Goal: Complete application form: Complete application form

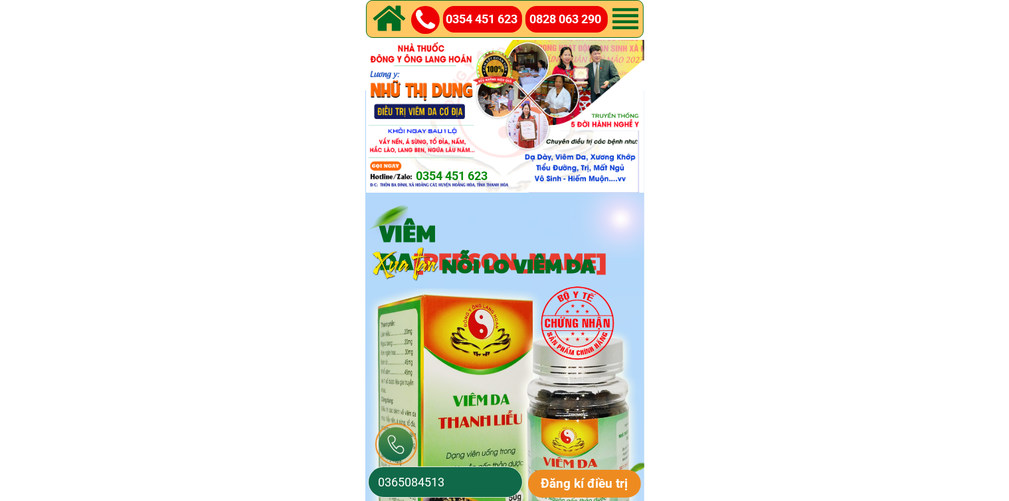
scroll to position [133, 0]
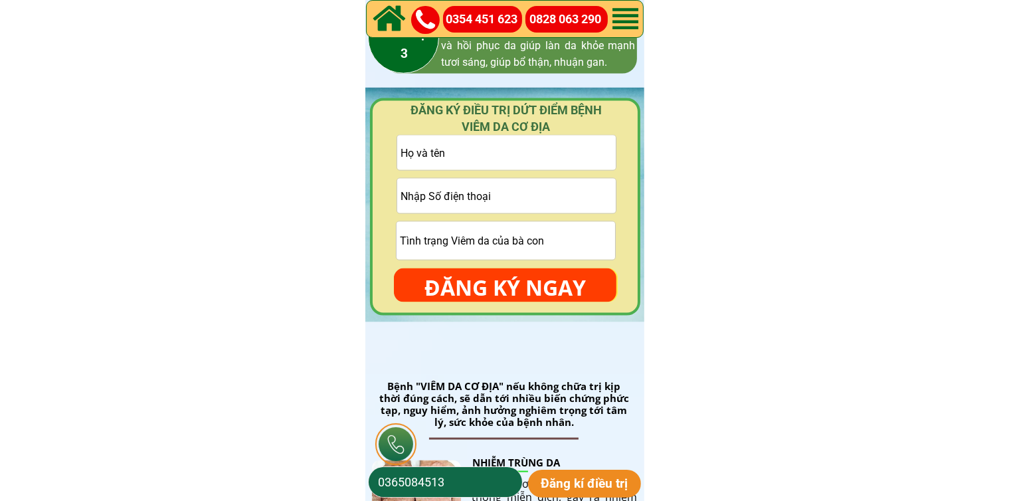
scroll to position [2059, 0]
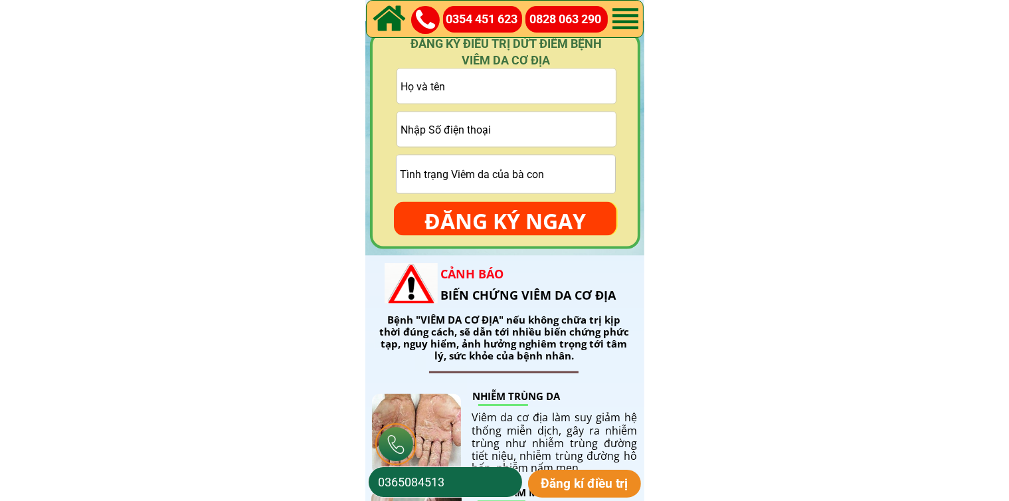
click at [558, 133] on input "tel" at bounding box center [506, 129] width 218 height 35
paste input "0978281698"
type input "0978281698"
click at [526, 86] on input "text" at bounding box center [506, 86] width 218 height 35
paste input "[PERSON_NAME]"
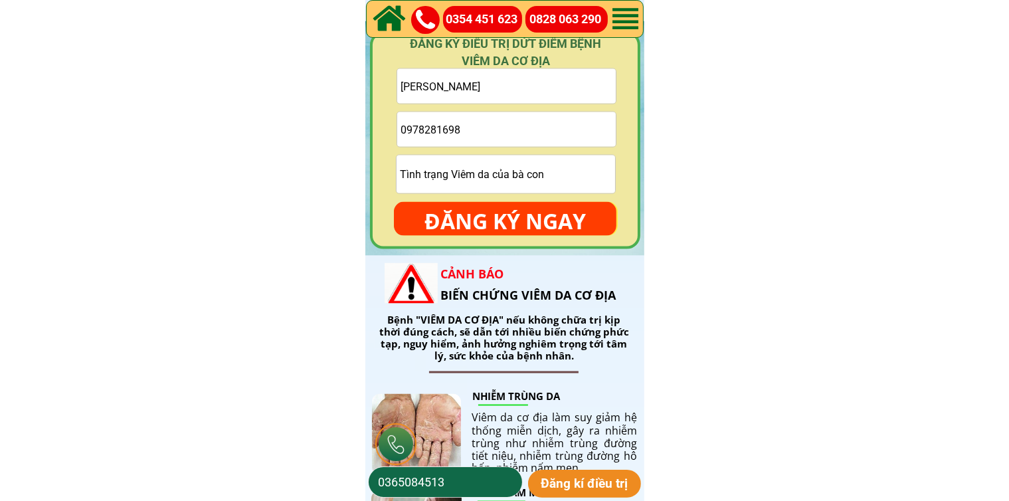
type input "[PERSON_NAME]"
click at [544, 226] on p "ĐĂNG KÝ NGAY" at bounding box center [505, 221] width 222 height 39
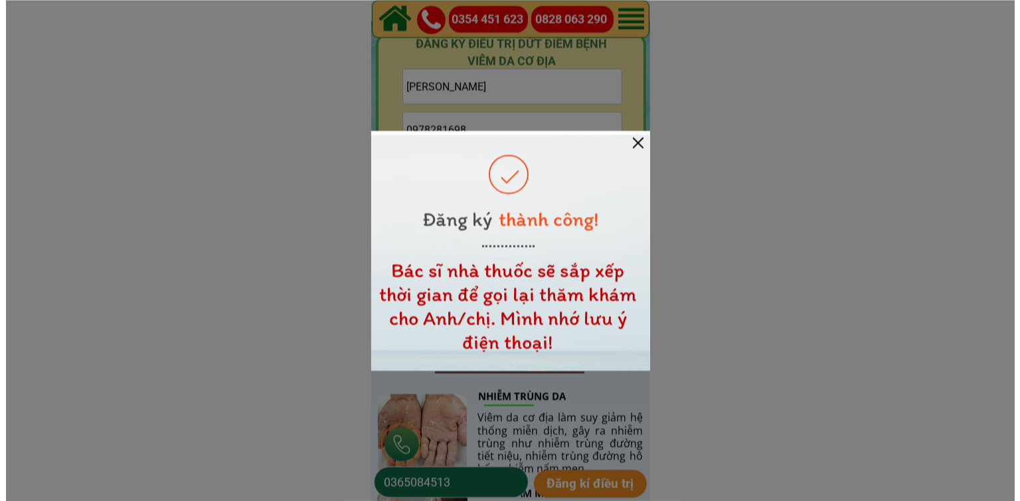
scroll to position [0, 0]
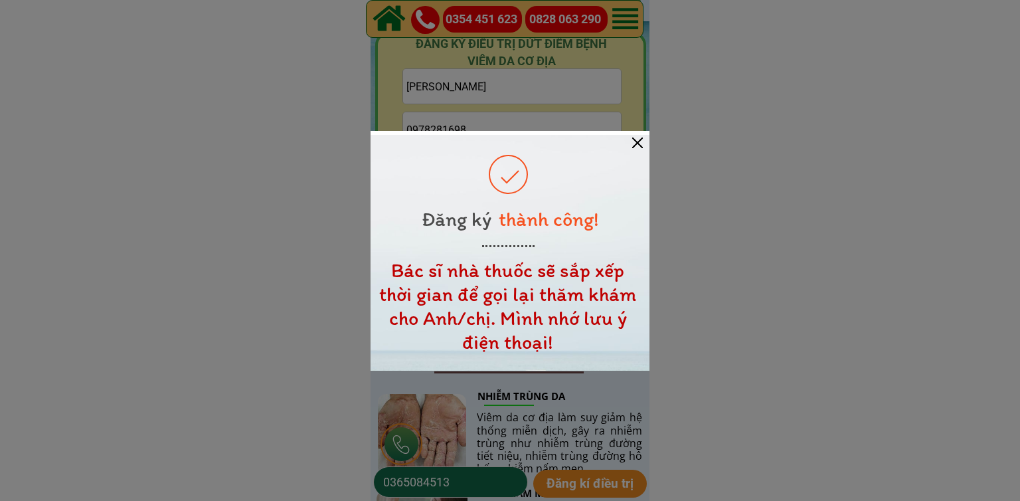
click at [633, 135] on div at bounding box center [510, 253] width 279 height 236
drag, startPoint x: 636, startPoint y: 157, endPoint x: 636, endPoint y: 147, distance: 10.6
click at [636, 156] on div at bounding box center [510, 253] width 279 height 236
click at [636, 146] on div at bounding box center [637, 142] width 11 height 11
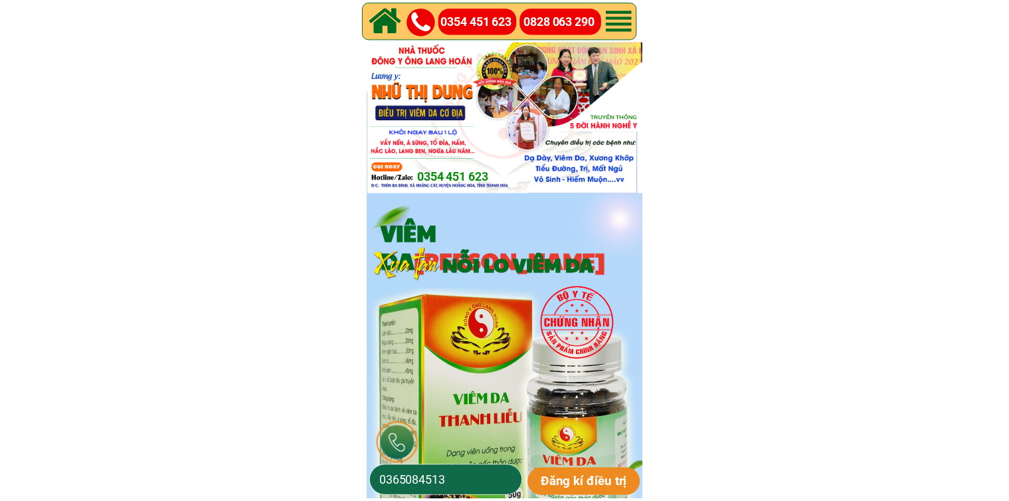
scroll to position [2059, 0]
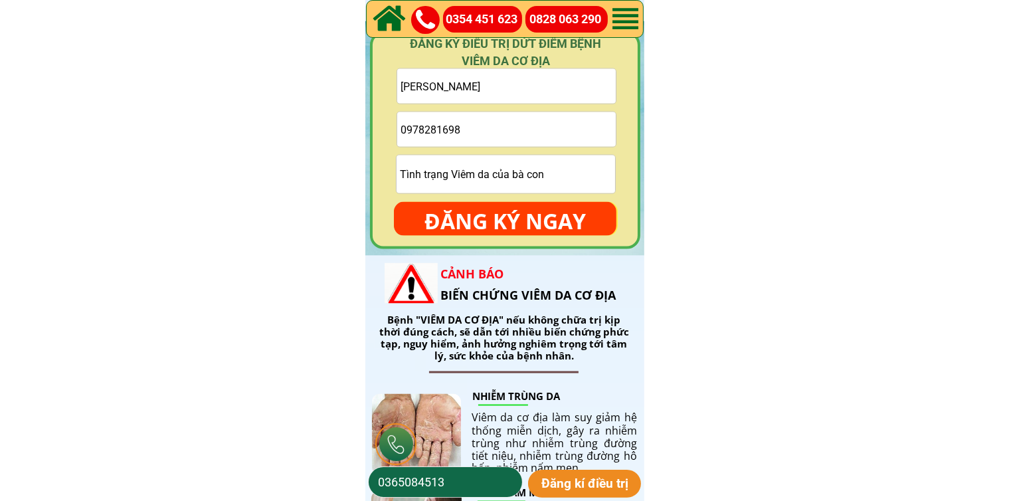
click at [568, 131] on input "0978281698" at bounding box center [506, 129] width 218 height 35
paste input "0395083863"
type input "0395083863"
click at [457, 91] on input "text" at bounding box center [506, 86] width 218 height 35
paste input "[PERSON_NAME]"
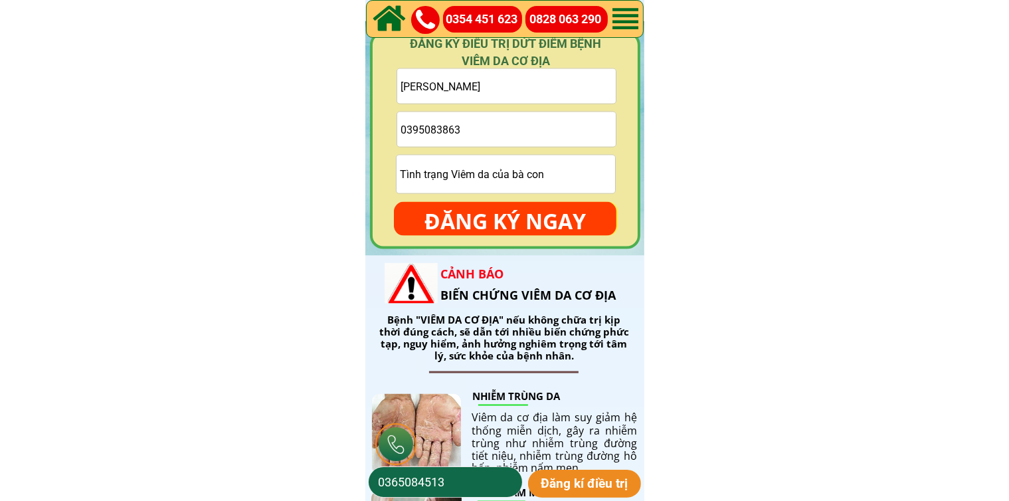
type input "[PERSON_NAME]"
click at [538, 135] on input "0395083863" at bounding box center [506, 129] width 218 height 35
type input "0395083863"
click at [537, 211] on p "ĐĂNG KÝ NGAY" at bounding box center [505, 221] width 222 height 39
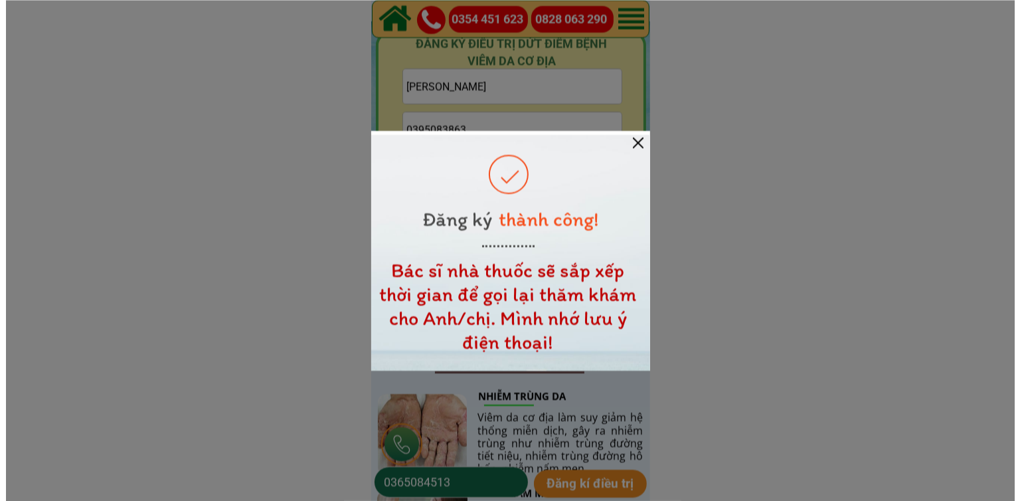
scroll to position [0, 0]
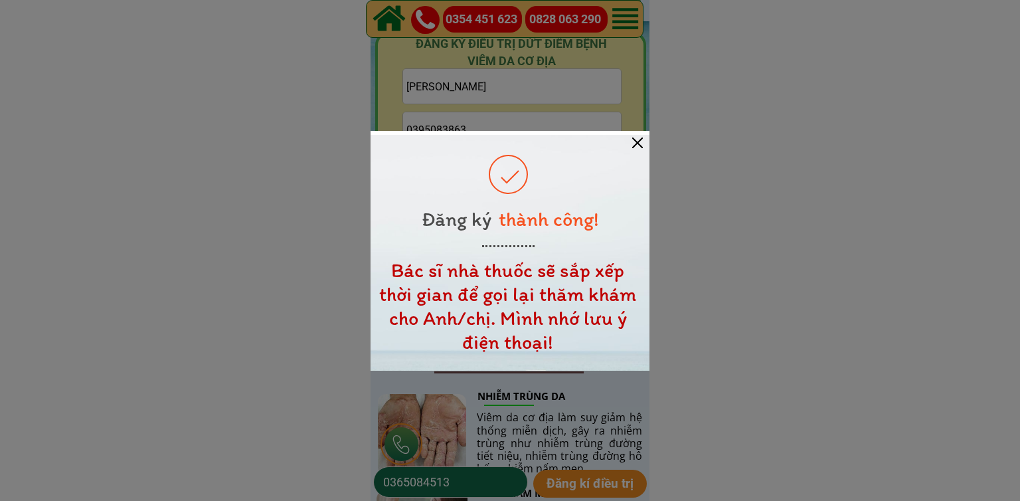
click at [630, 140] on div at bounding box center [510, 253] width 279 height 236
click at [635, 144] on div at bounding box center [637, 142] width 11 height 11
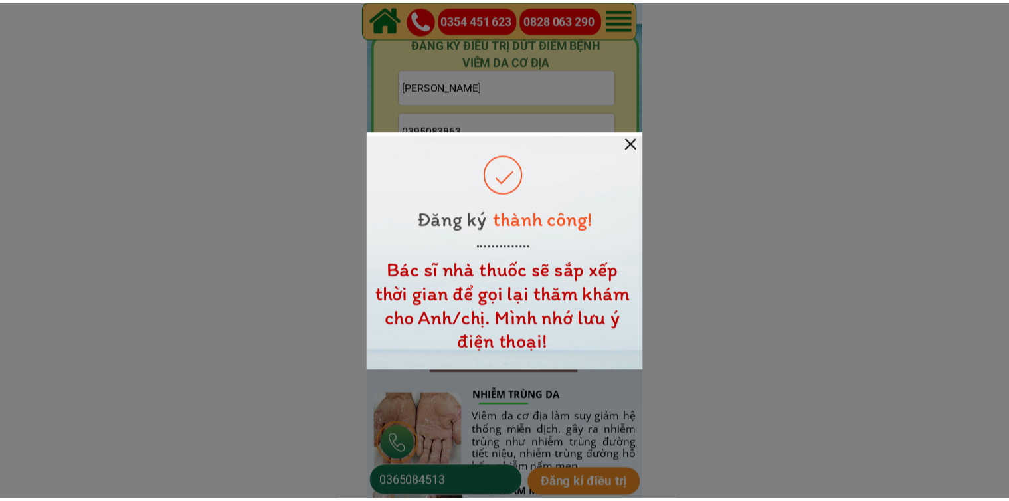
scroll to position [2059, 0]
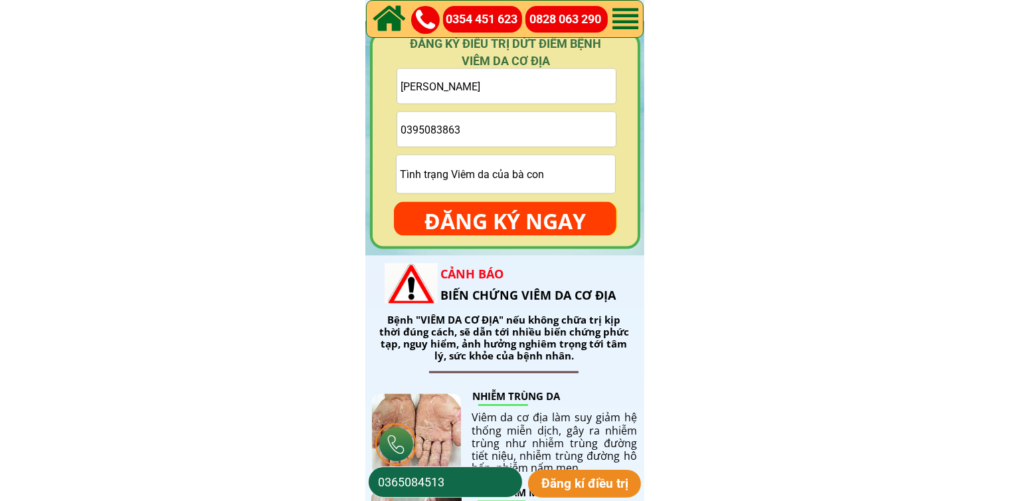
drag, startPoint x: 537, startPoint y: 128, endPoint x: 535, endPoint y: 120, distance: 8.1
click at [537, 128] on input "0395083863" at bounding box center [506, 129] width 218 height 35
paste input "0967001139"
type input "0967001139"
click at [495, 84] on input "[PERSON_NAME]" at bounding box center [506, 86] width 218 height 35
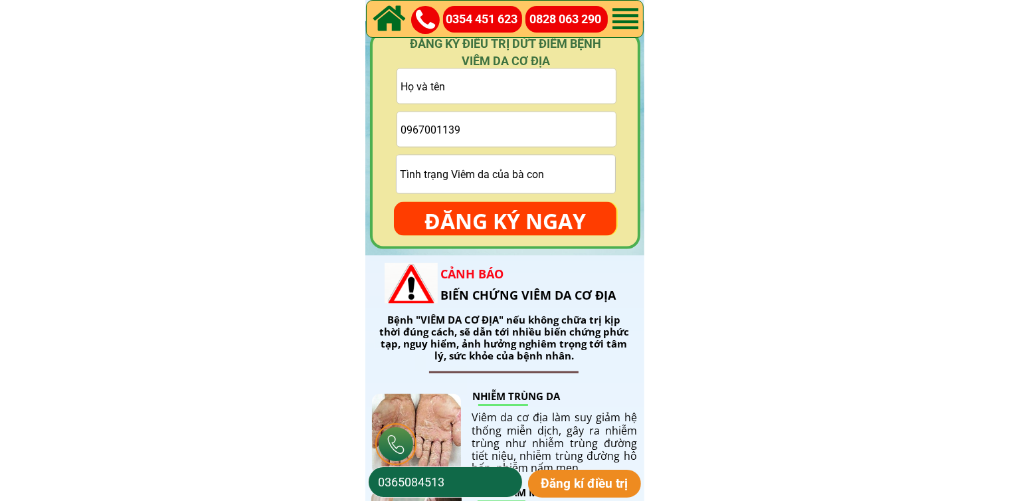
paste input "[PERSON_NAME]"
type input "[PERSON_NAME]"
drag, startPoint x: 505, startPoint y: 213, endPoint x: 477, endPoint y: 193, distance: 34.7
click at [505, 211] on p "ĐĂNG KÝ NGAY" at bounding box center [505, 221] width 222 height 39
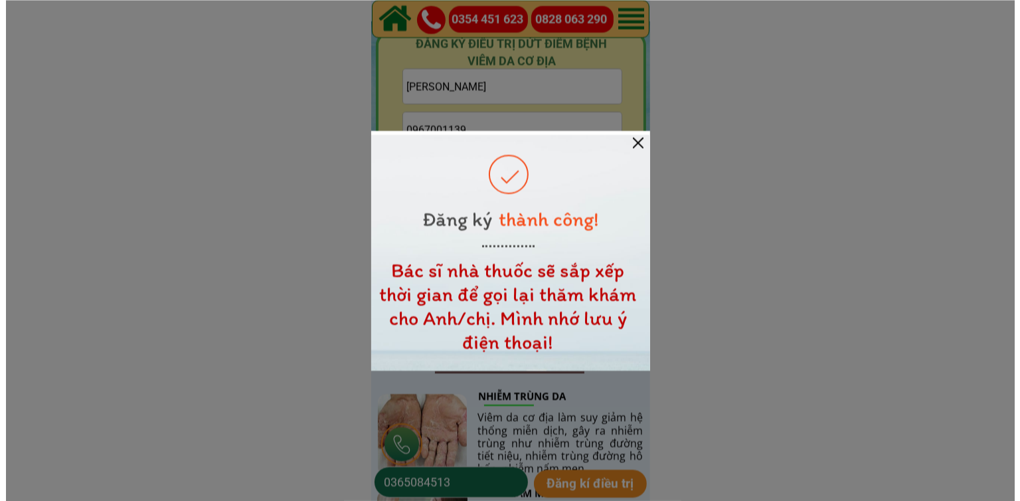
scroll to position [0, 0]
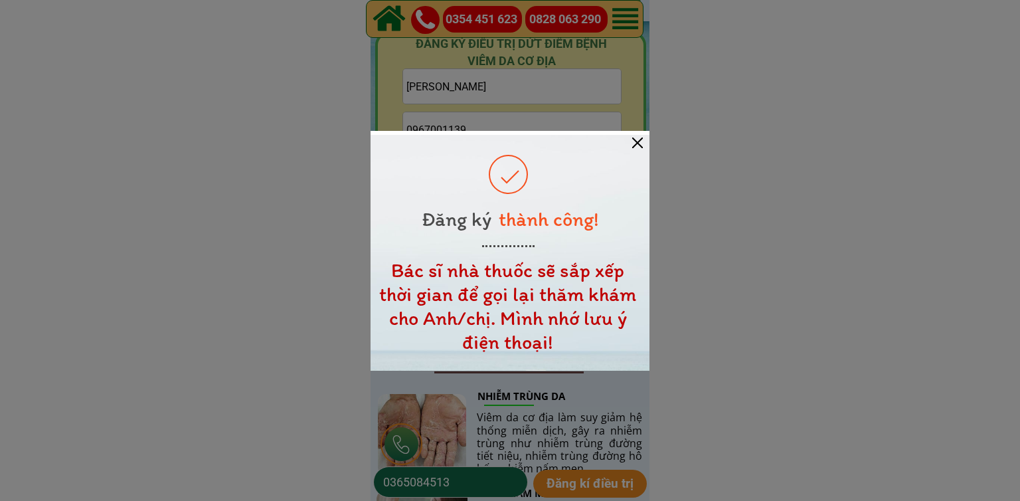
click at [635, 139] on div at bounding box center [637, 142] width 11 height 11
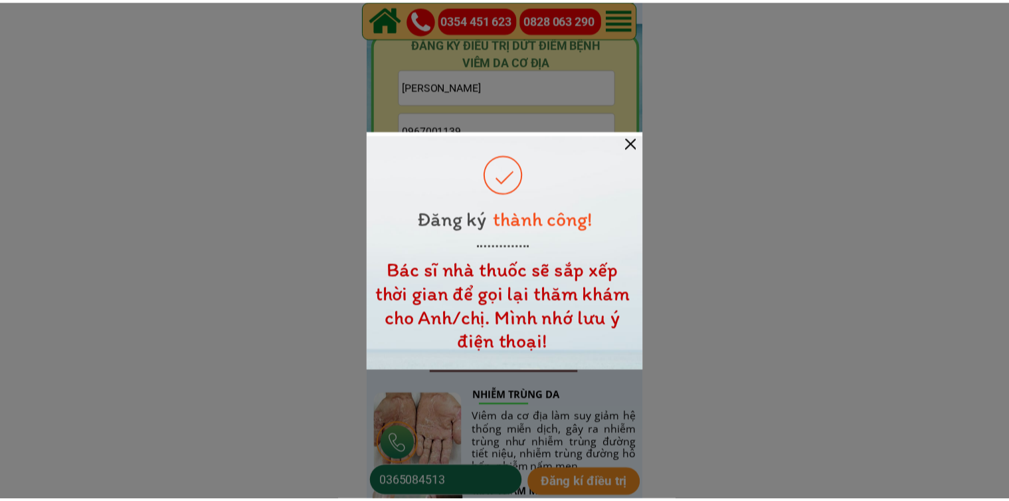
scroll to position [2059, 0]
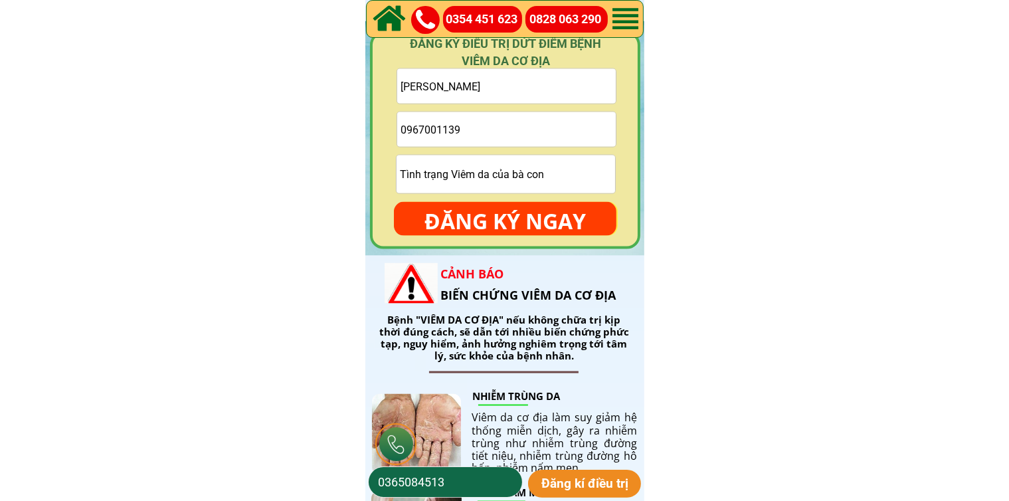
click at [608, 129] on input "0967001139" at bounding box center [506, 129] width 218 height 35
paste input "3471264o4"
click at [403, 126] on input "3471264o4" at bounding box center [506, 129] width 218 height 35
click at [450, 130] on input "0347126404" at bounding box center [506, 129] width 218 height 35
type input "0347126404"
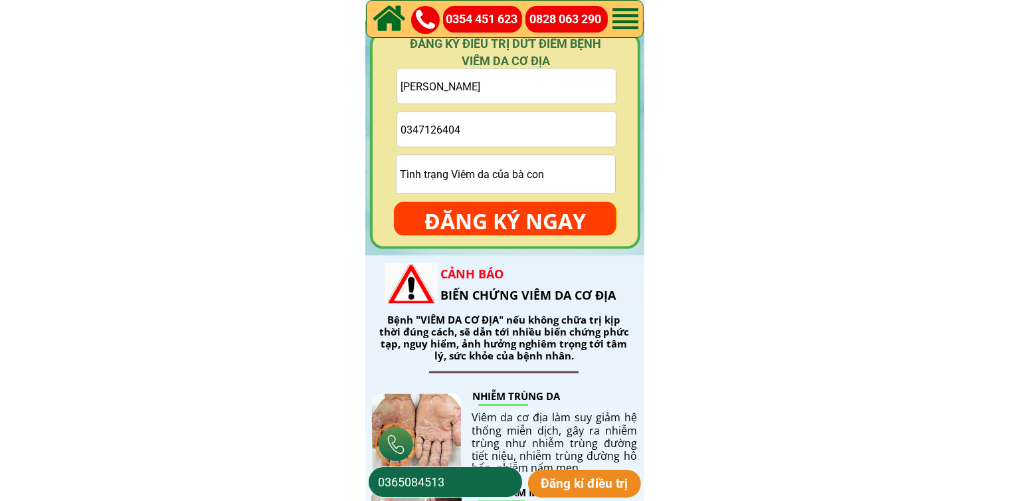
click at [525, 81] on input "[PERSON_NAME]" at bounding box center [506, 86] width 218 height 35
paste input "[PERSON_NAME] [PERSON_NAME]"
type input "[PERSON_NAME] [PERSON_NAME]"
click at [499, 195] on form "[PERSON_NAME] [PERSON_NAME] 0347126404 ĐĂNG KÝ NGAY" at bounding box center [505, 151] width 222 height 167
drag, startPoint x: 500, startPoint y: 207, endPoint x: 480, endPoint y: 205, distance: 20.1
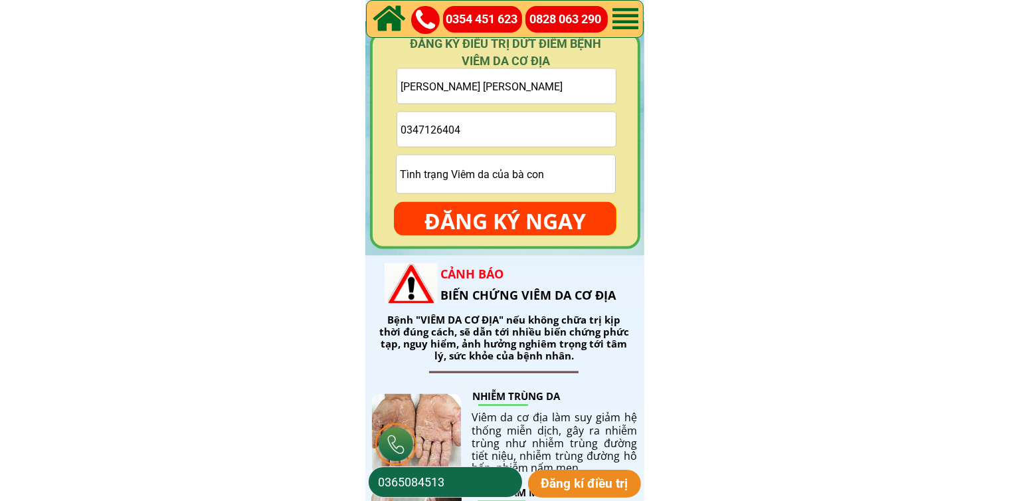
click at [501, 206] on p "ĐĂNG KÝ NGAY" at bounding box center [505, 221] width 222 height 39
